Goal: Task Accomplishment & Management: Manage account settings

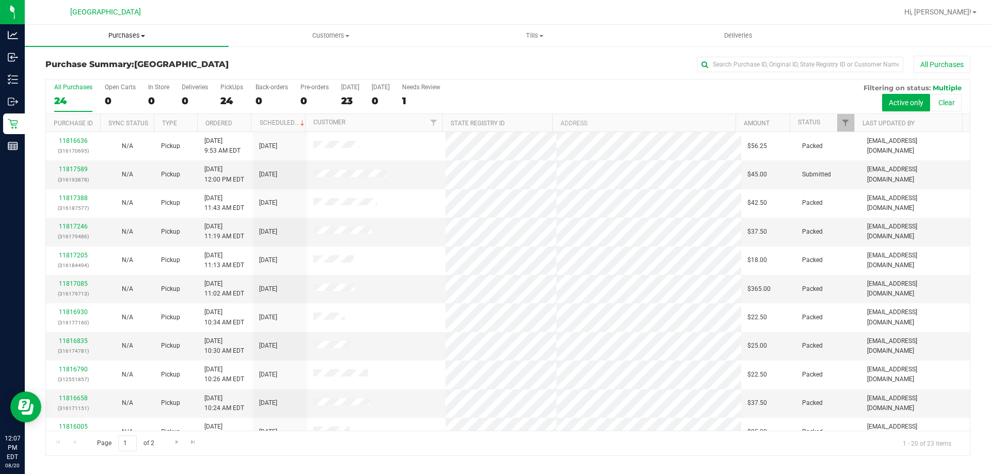
click at [121, 36] on span "Purchases" at bounding box center [127, 35] width 204 height 9
click at [57, 72] on span "Fulfillment" at bounding box center [57, 74] width 64 height 9
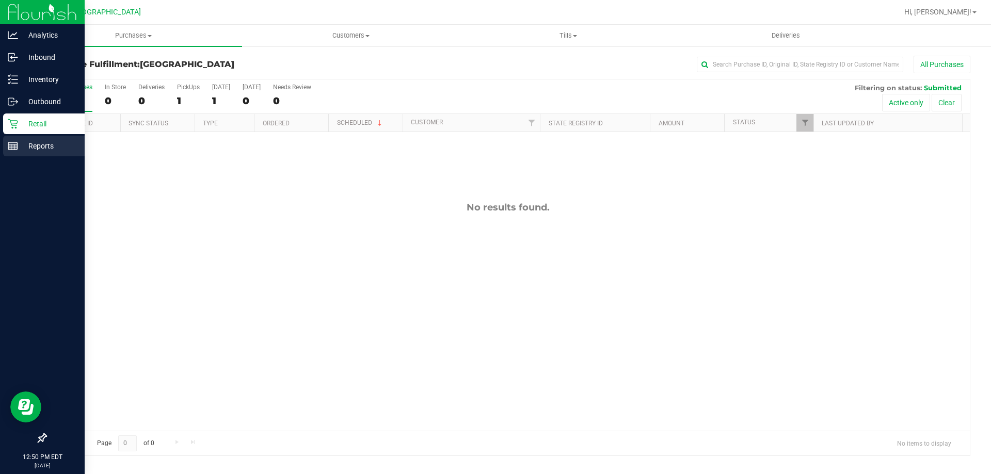
click at [49, 146] on p "Reports" at bounding box center [49, 146] width 62 height 12
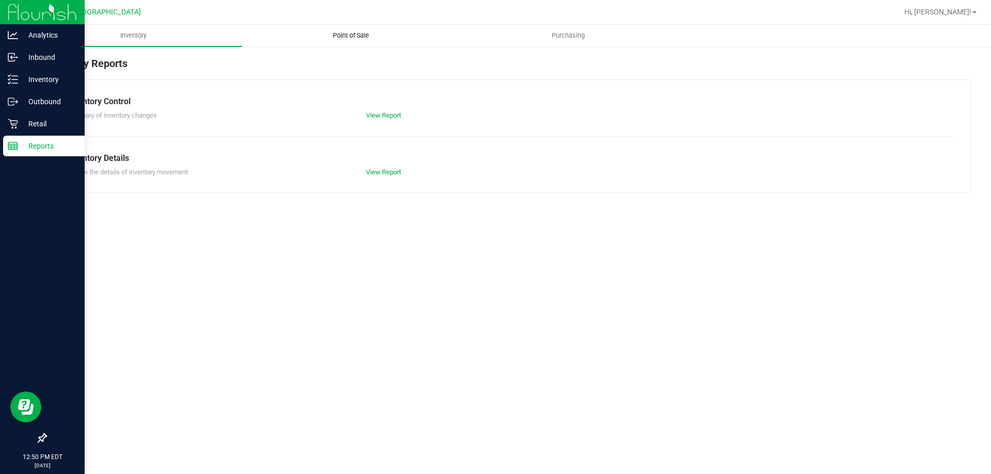
click at [366, 38] on span "Point of Sale" at bounding box center [351, 35] width 64 height 9
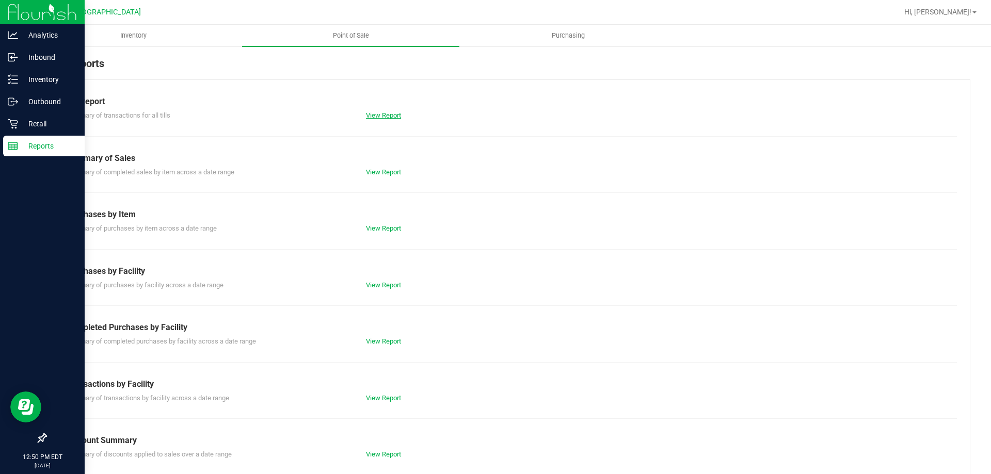
click at [383, 116] on link "View Report" at bounding box center [383, 115] width 35 height 8
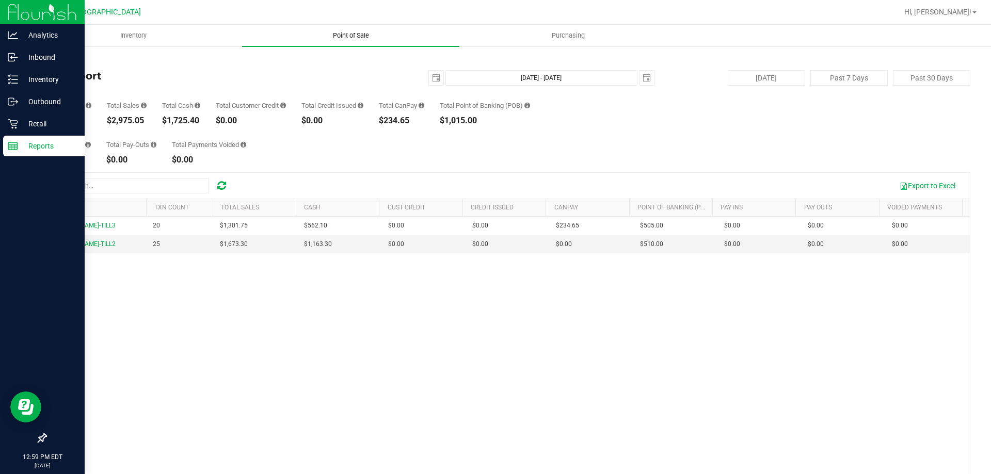
click at [349, 38] on span "Point of Sale" at bounding box center [351, 35] width 64 height 9
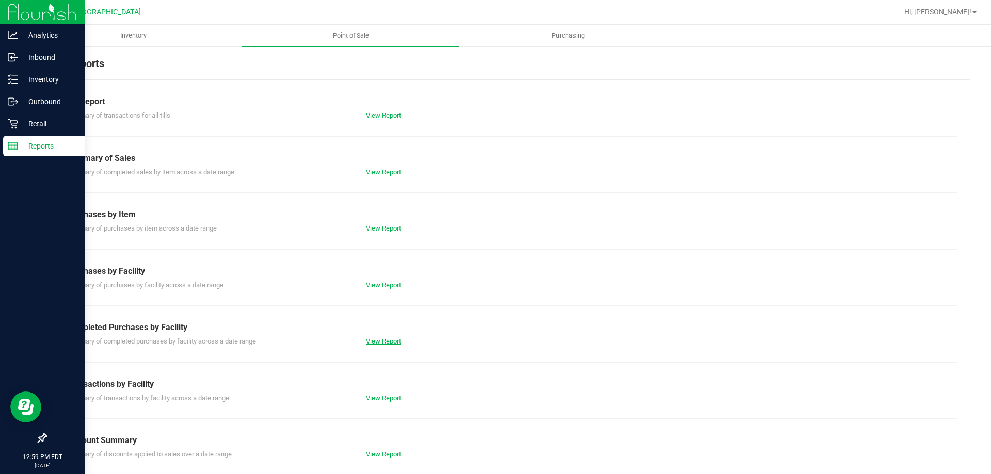
click at [395, 341] on link "View Report" at bounding box center [383, 342] width 35 height 8
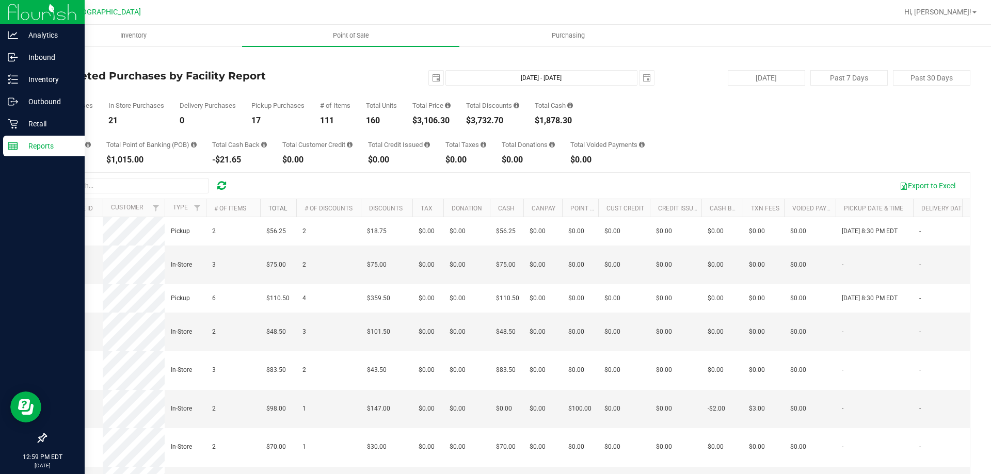
click at [270, 207] on link "Total" at bounding box center [277, 208] width 19 height 7
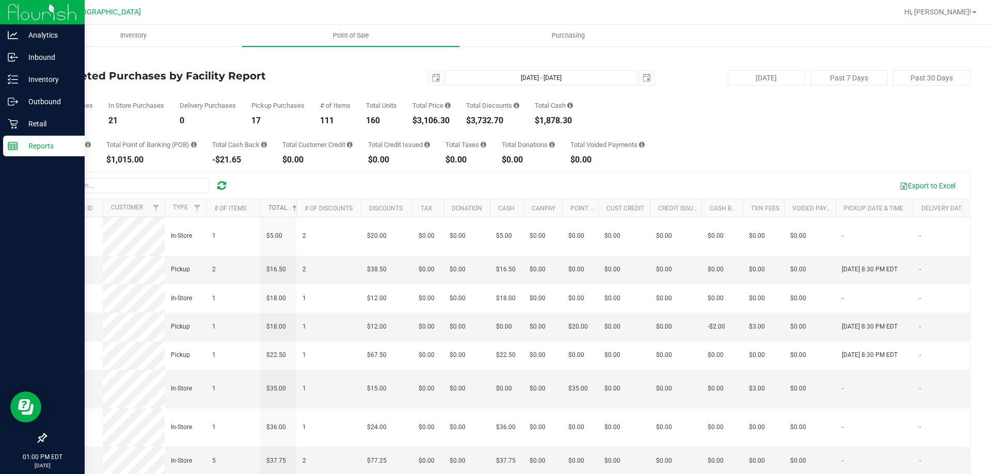
click at [278, 207] on link "Total" at bounding box center [283, 207] width 30 height 7
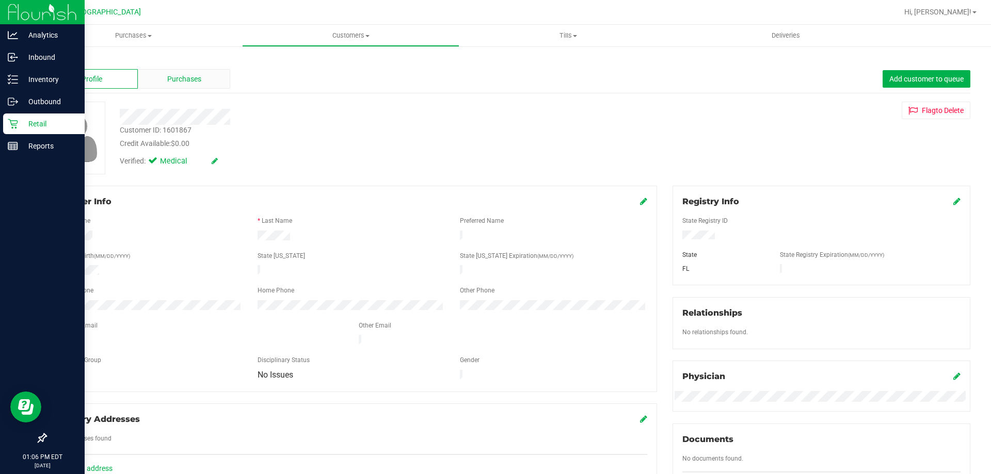
click at [198, 76] on span "Purchases" at bounding box center [184, 79] width 34 height 11
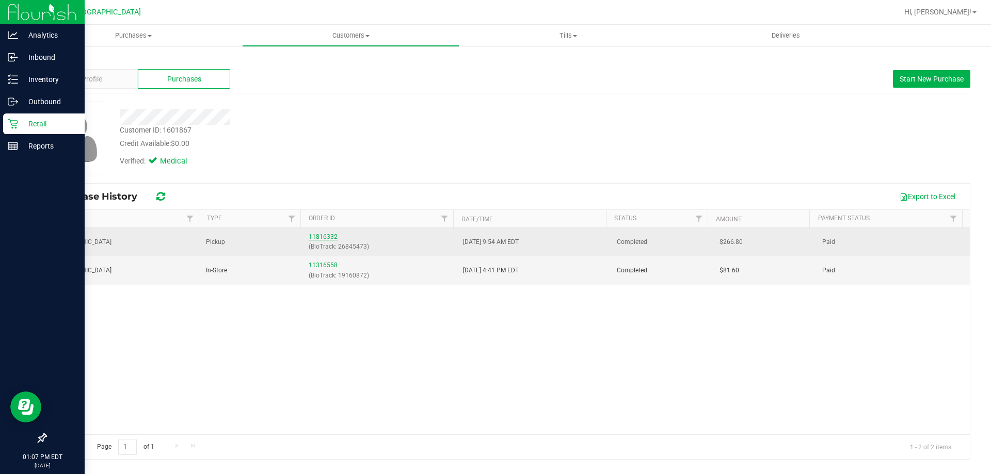
click at [326, 235] on link "11816332" at bounding box center [323, 236] width 29 height 7
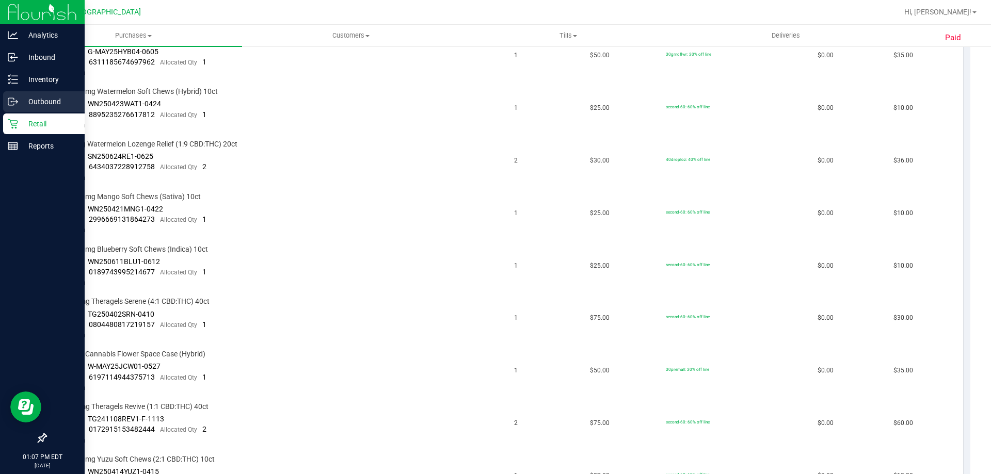
scroll to position [206, 0]
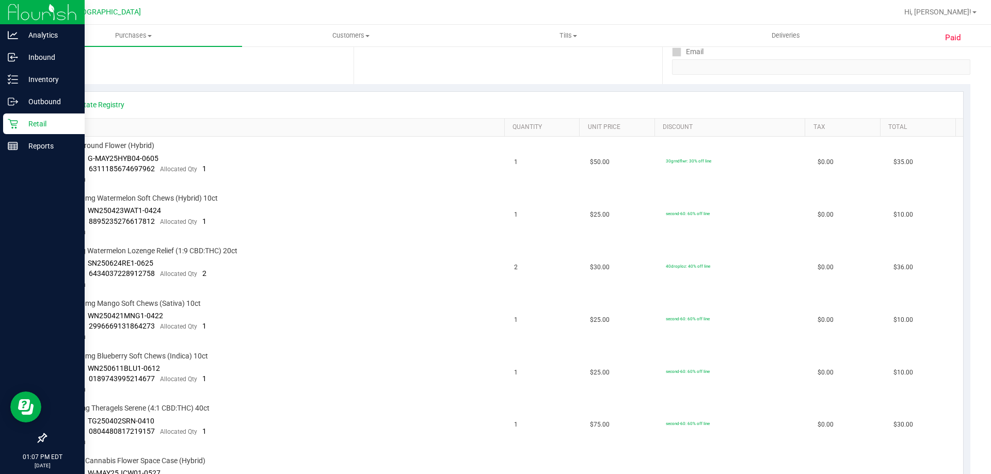
click at [47, 120] on p "Retail" at bounding box center [49, 124] width 62 height 12
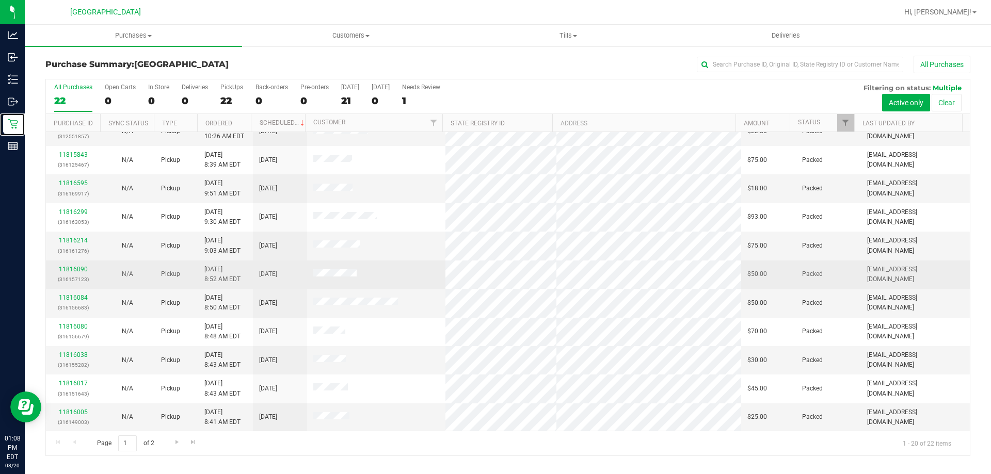
scroll to position [273, 0]
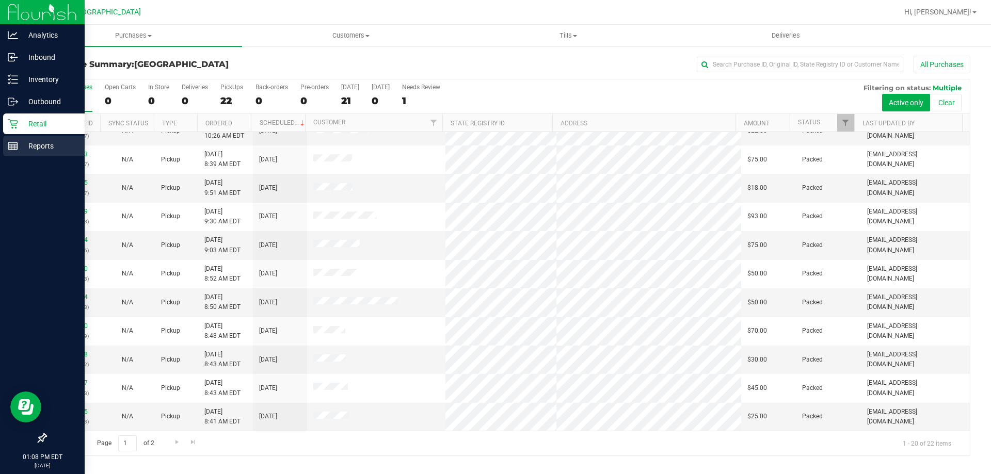
click at [48, 149] on p "Reports" at bounding box center [49, 146] width 62 height 12
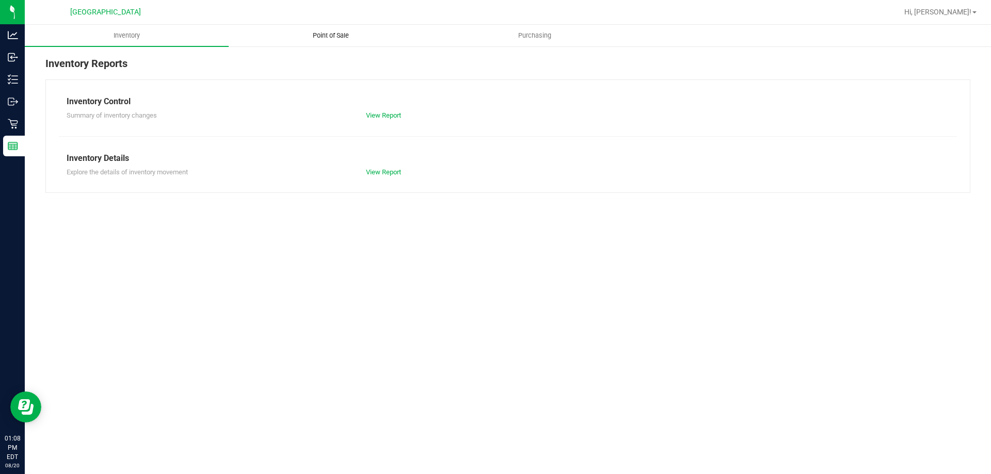
click at [344, 38] on span "Point of Sale" at bounding box center [331, 35] width 64 height 9
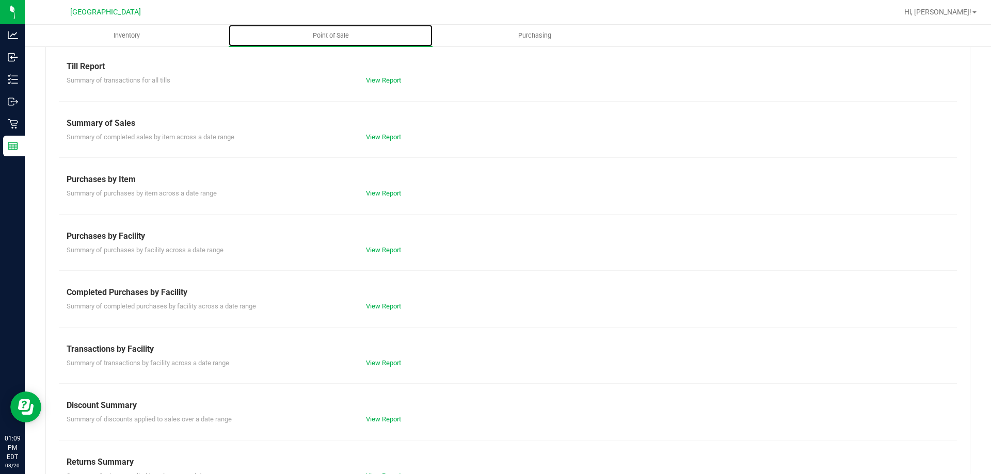
scroll to position [52, 0]
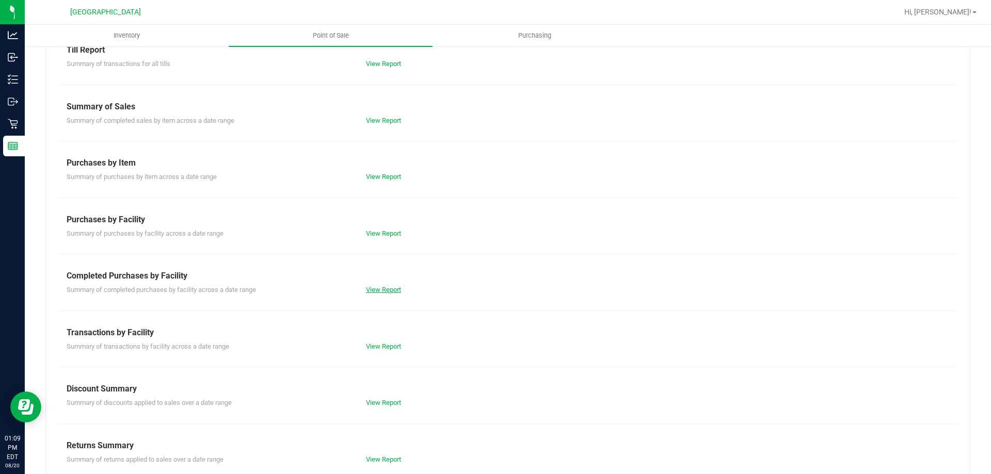
click at [391, 290] on link "View Report" at bounding box center [383, 290] width 35 height 8
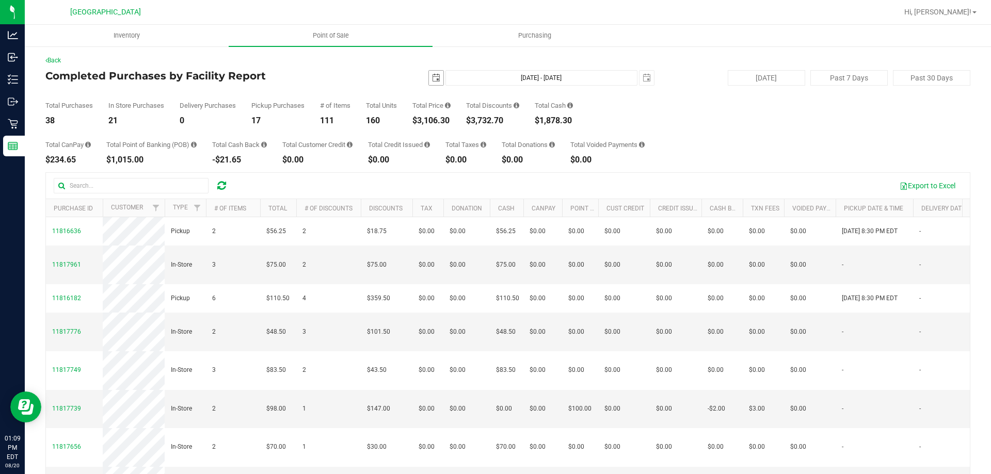
click at [433, 81] on span "select" at bounding box center [436, 78] width 8 height 8
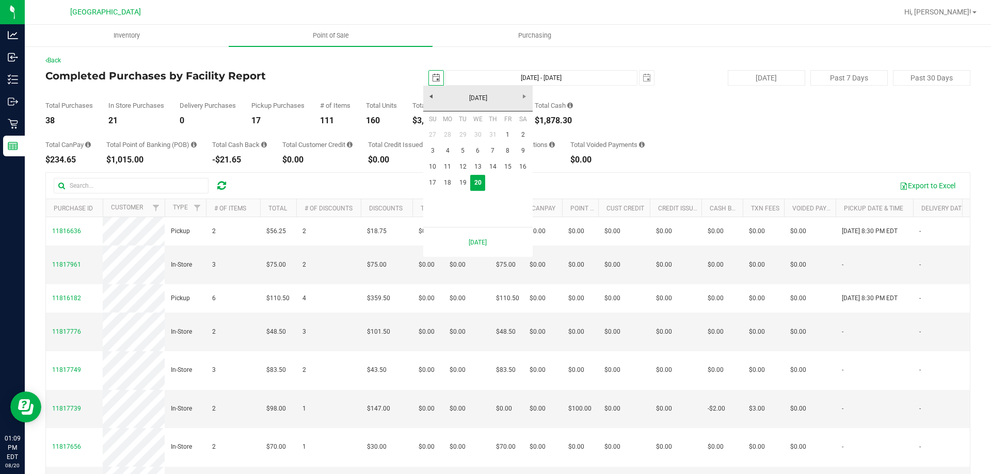
scroll to position [0, 26]
click at [465, 183] on link "19" at bounding box center [462, 183] width 15 height 16
type input "[DATE]"
type input "[DATE] - [DATE]"
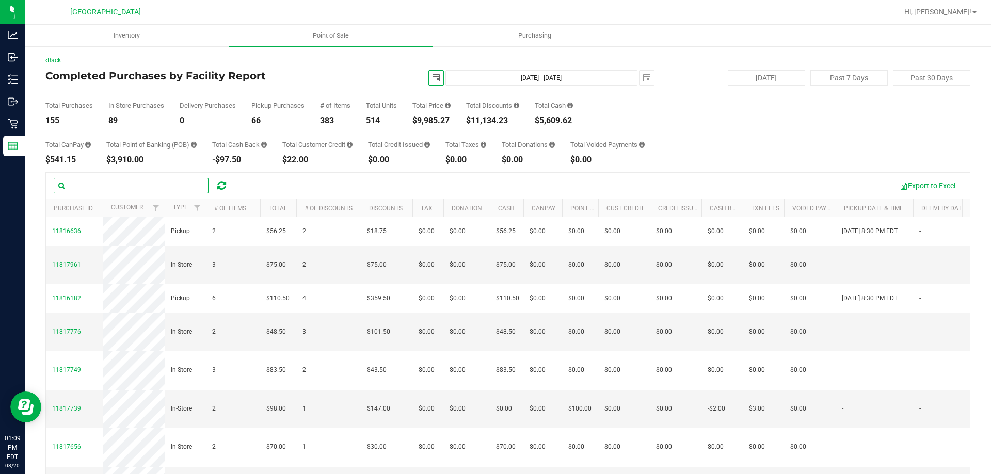
click at [110, 183] on input "text" at bounding box center [131, 185] width 155 height 15
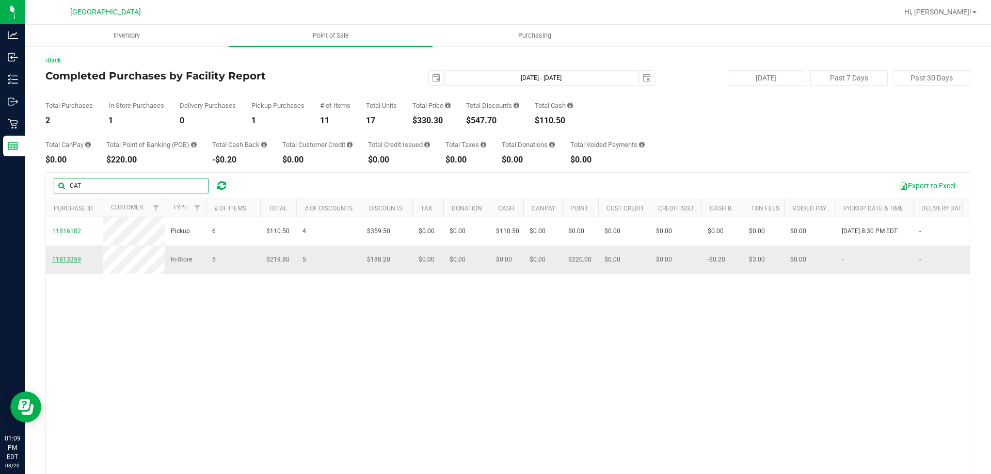
type input "CAT"
click at [55, 263] on span "11813359" at bounding box center [66, 259] width 29 height 7
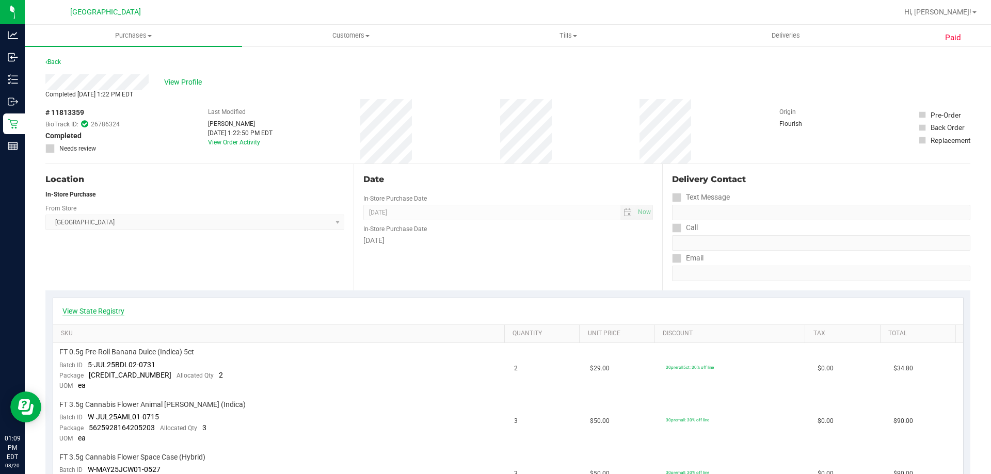
click at [107, 309] on link "View State Registry" at bounding box center [93, 311] width 62 height 10
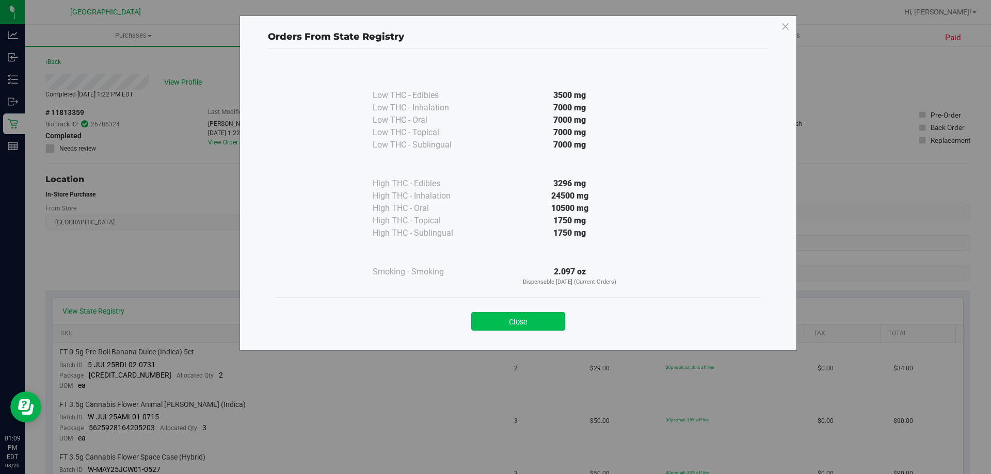
click at [533, 317] on button "Close" at bounding box center [518, 321] width 94 height 19
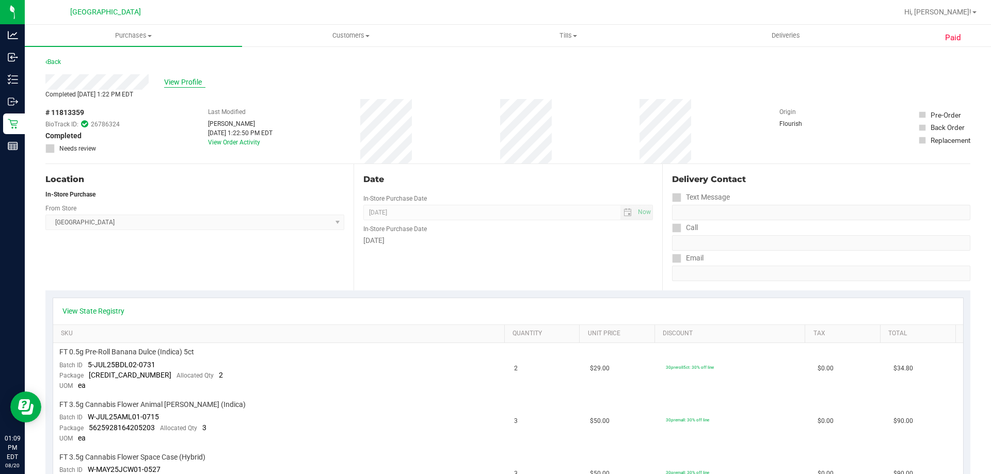
click at [191, 81] on span "View Profile" at bounding box center [184, 82] width 41 height 11
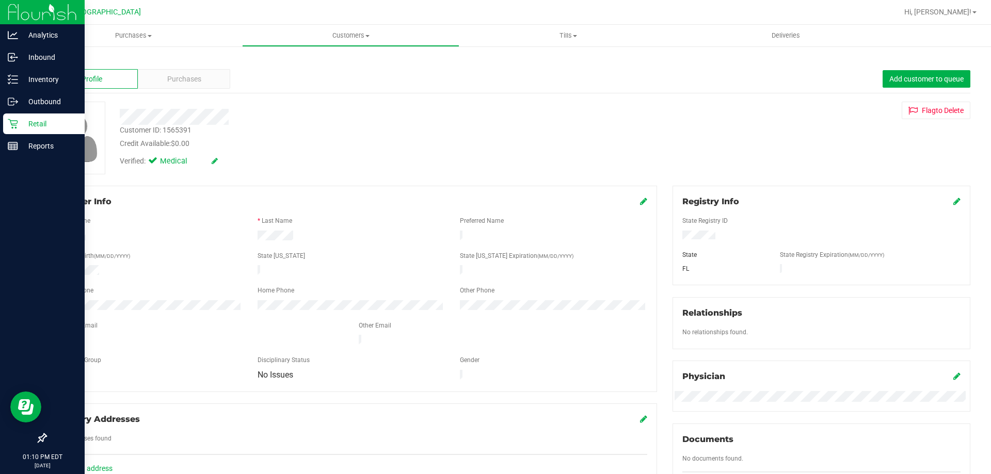
click at [48, 125] on p "Retail" at bounding box center [49, 124] width 62 height 12
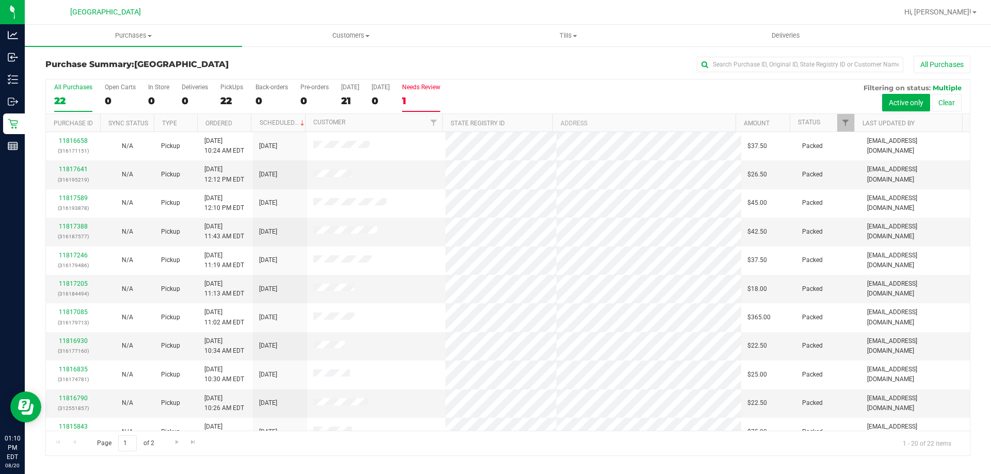
click at [426, 84] on div "Needs Review" at bounding box center [421, 87] width 38 height 7
click at [0, 0] on input "Needs Review 1" at bounding box center [0, 0] width 0 height 0
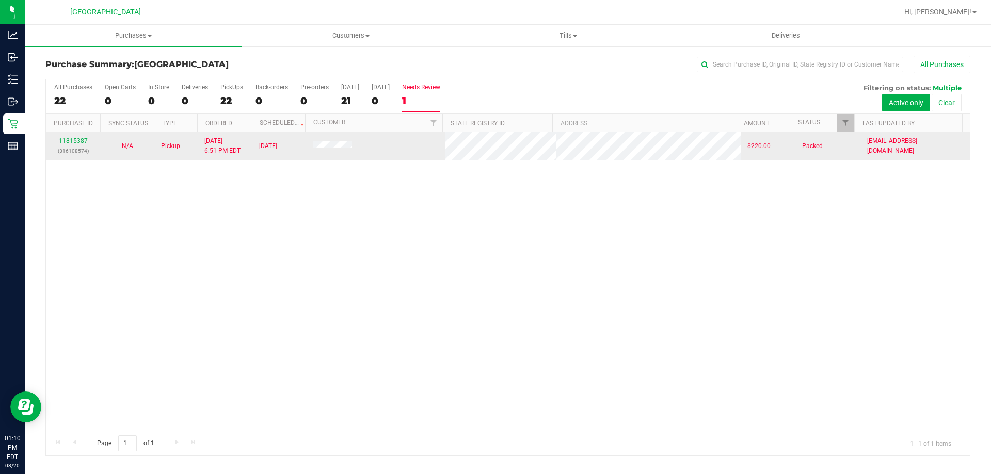
click at [76, 143] on link "11815387" at bounding box center [73, 140] width 29 height 7
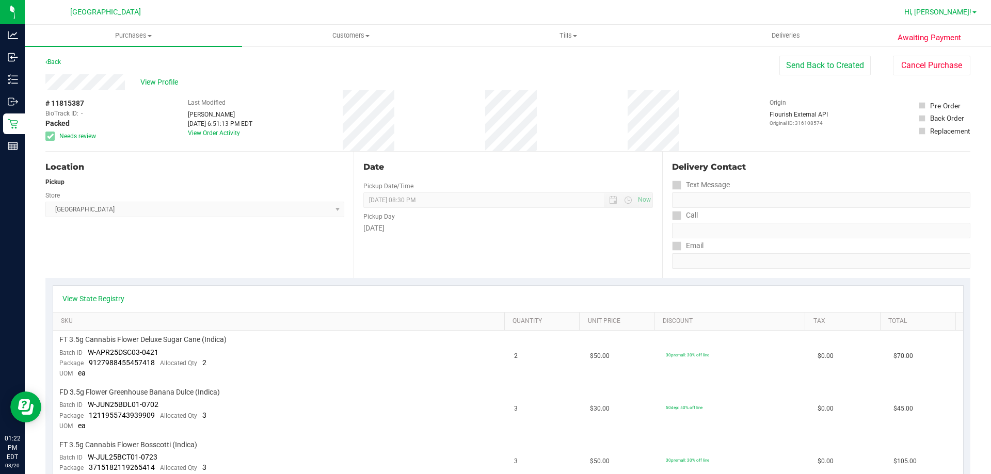
click at [959, 13] on span "Hi, [PERSON_NAME]!" at bounding box center [937, 12] width 67 height 8
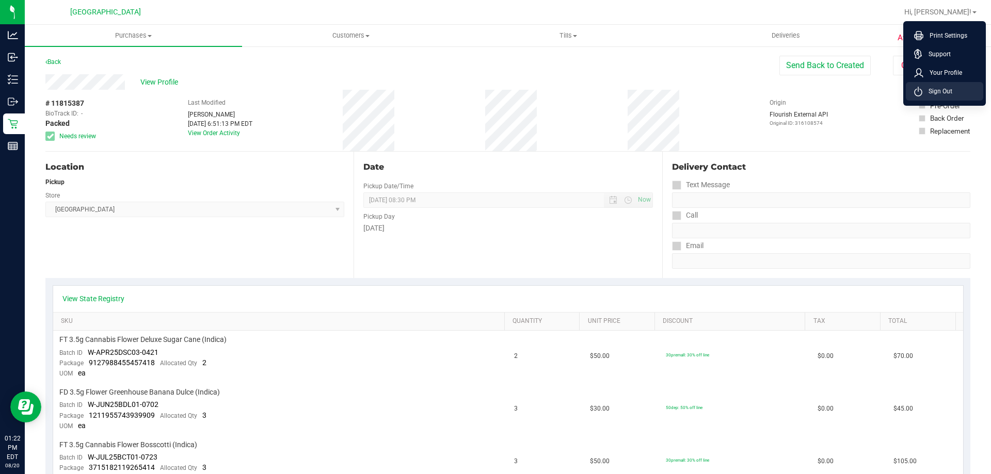
click at [944, 90] on span "Sign Out" at bounding box center [937, 91] width 30 height 10
